Goal: Find contact information: Find contact information

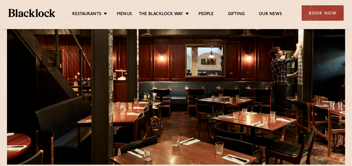
scroll to position [28, 0]
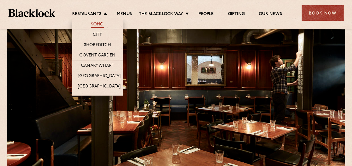
click at [100, 23] on link "Soho" at bounding box center [97, 25] width 13 height 6
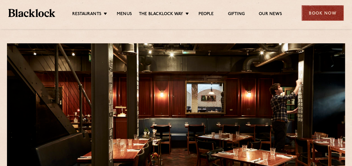
click at [315, 9] on div "Book Now" at bounding box center [323, 12] width 42 height 15
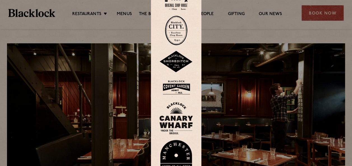
click at [181, 37] on img at bounding box center [176, 31] width 22 height 30
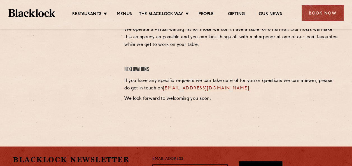
scroll to position [280, 0]
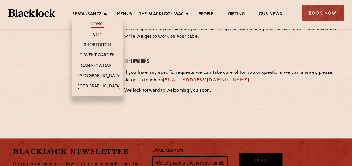
click at [99, 22] on link "Soho" at bounding box center [97, 25] width 13 height 6
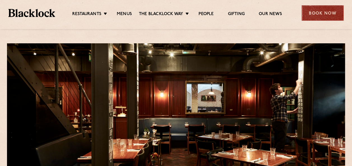
click at [315, 15] on div "Book Now" at bounding box center [323, 12] width 42 height 15
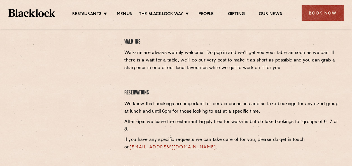
scroll to position [196, 0]
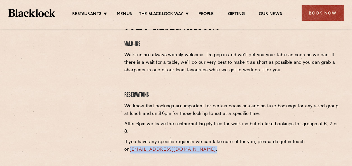
drag, startPoint x: 233, startPoint y: 152, endPoint x: 125, endPoint y: 155, distance: 108.2
click at [125, 155] on div "Soho Reservations Walk-Ins Walk-ins are always warmly welcome. Do pop in and we…" at bounding box center [231, 99] width 223 height 155
copy p "[EMAIL_ADDRESS][DOMAIN_NAME] ."
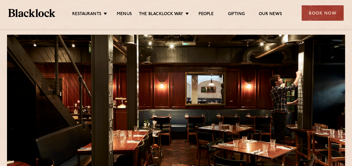
scroll to position [0, 0]
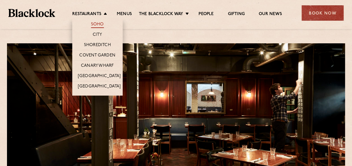
click at [103, 25] on link "Soho" at bounding box center [97, 25] width 13 height 6
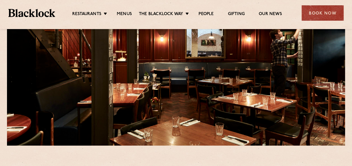
scroll to position [56, 0]
